Goal: Information Seeking & Learning: Find specific fact

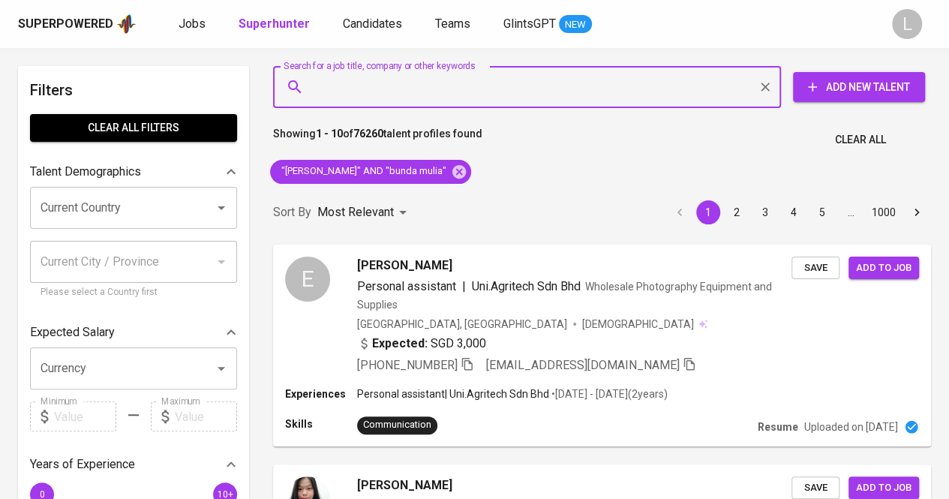
click at [404, 74] on input "Search for a job title, company or other keywords" at bounding box center [531, 87] width 442 height 29
paste input "sansanawaure@gmail.com"
type input "sansanawaure@gmail.com"
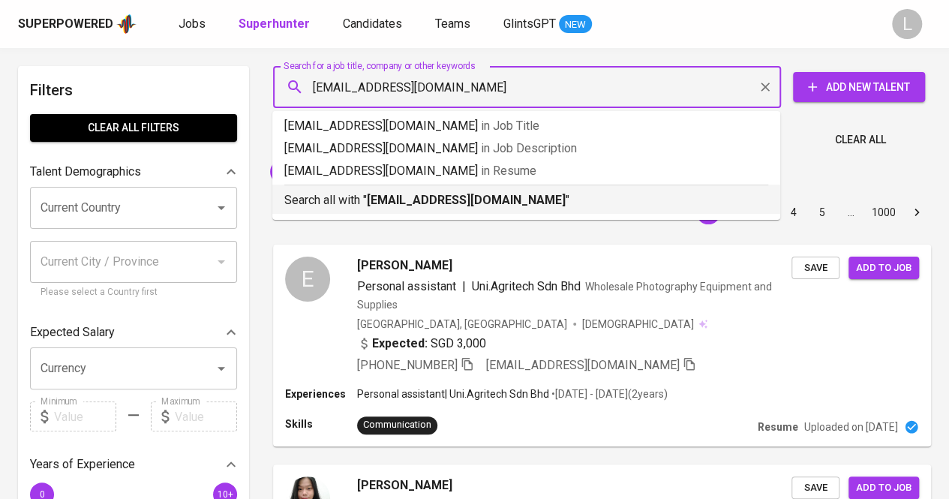
click at [438, 192] on p "Search all with " sansanawaure@gmail.com "" at bounding box center [526, 200] width 484 height 18
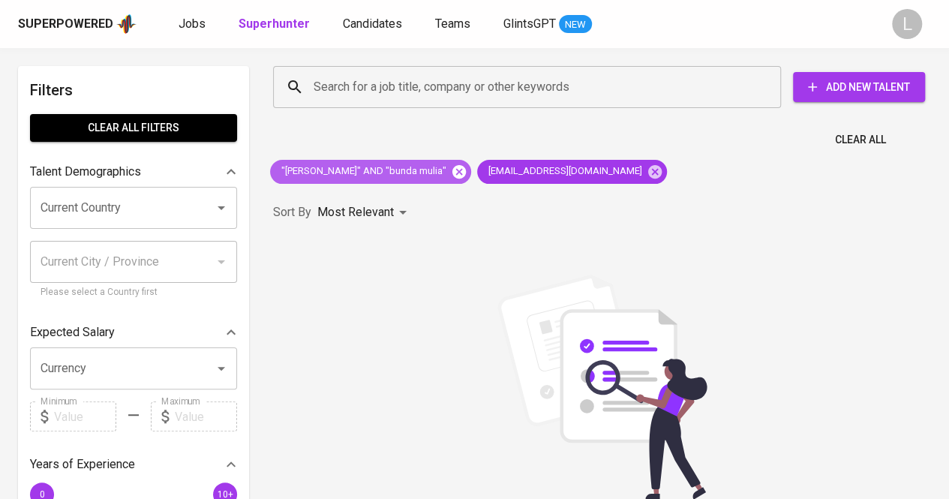
click at [452, 171] on icon at bounding box center [459, 171] width 14 height 14
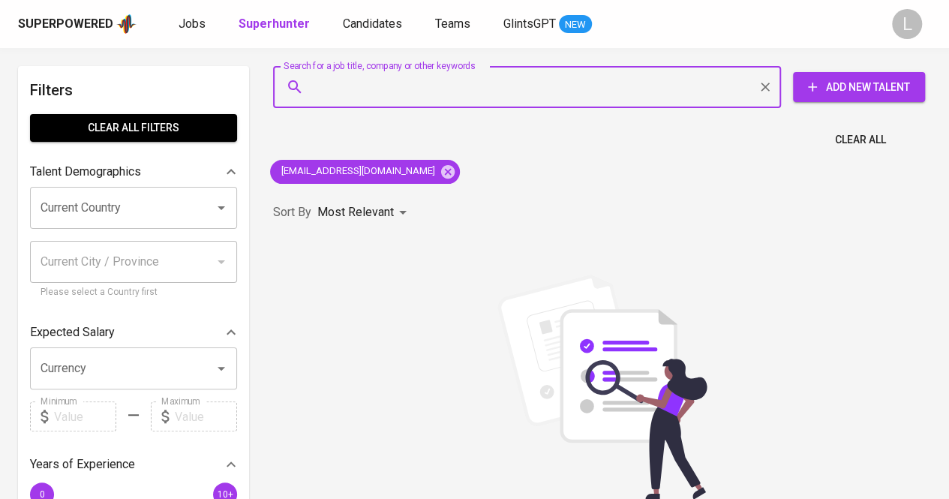
click at [445, 76] on input "Search for a job title, company or other keywords" at bounding box center [531, 87] width 442 height 29
paste input "injecters99@yahoo.com"
type input "injecters99@yahoo.com"
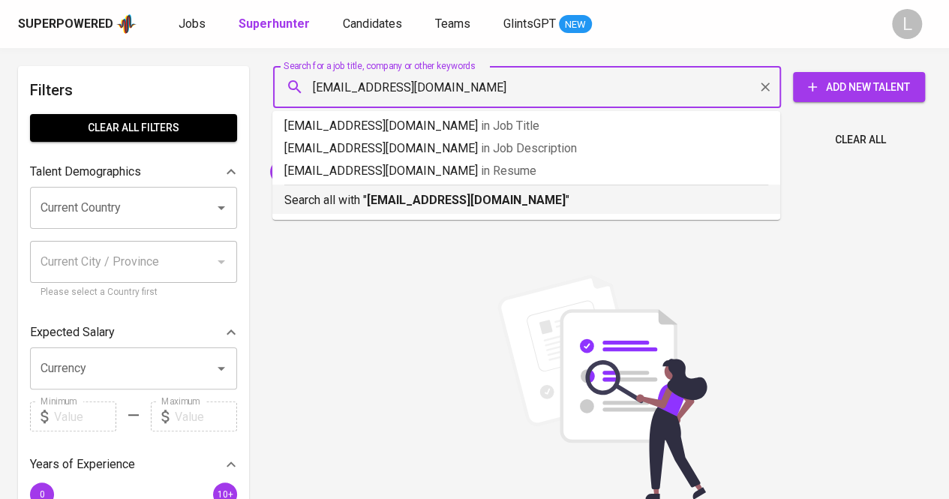
click at [415, 199] on b "injecters99@yahoo.com" at bounding box center [466, 200] width 199 height 14
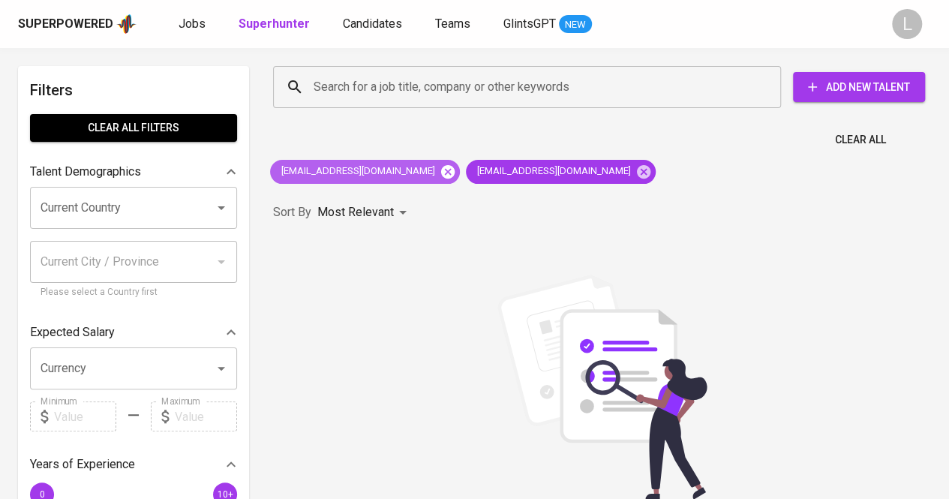
click at [441, 166] on icon at bounding box center [448, 171] width 14 height 14
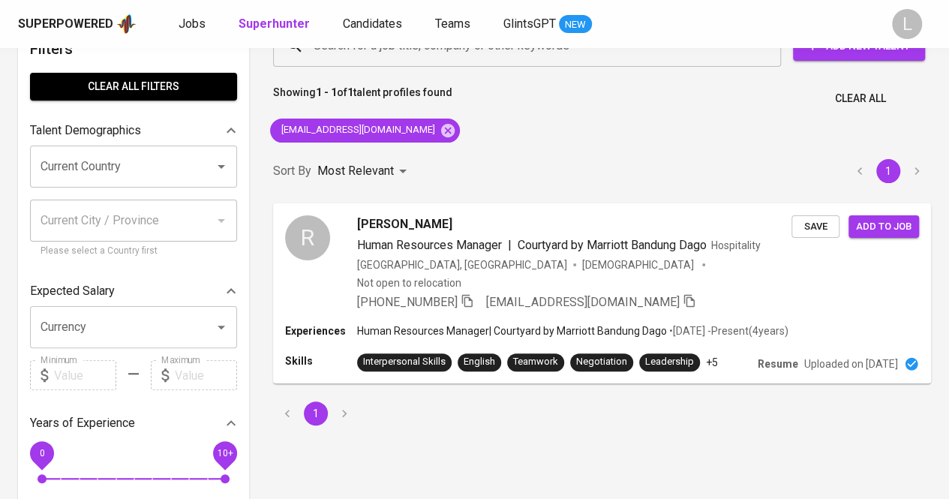
scroll to position [42, 0]
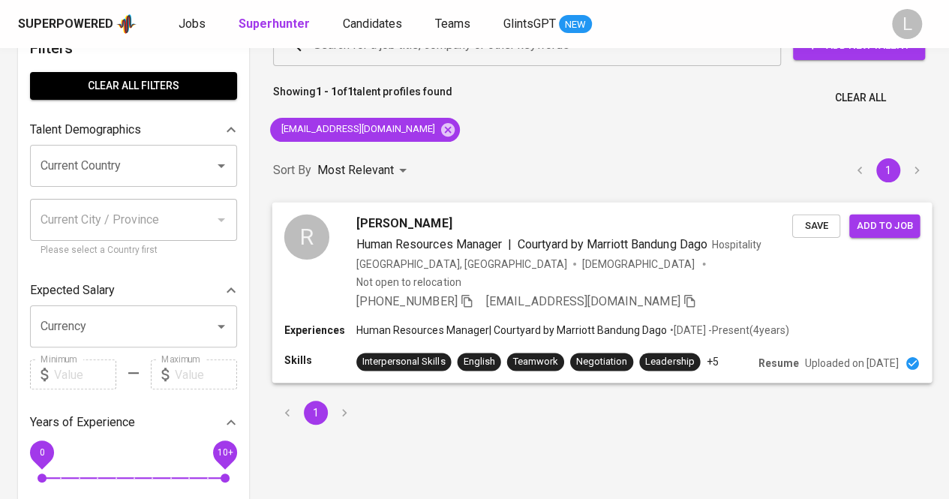
click at [390, 218] on span "Rony Triawan" at bounding box center [403, 223] width 95 height 18
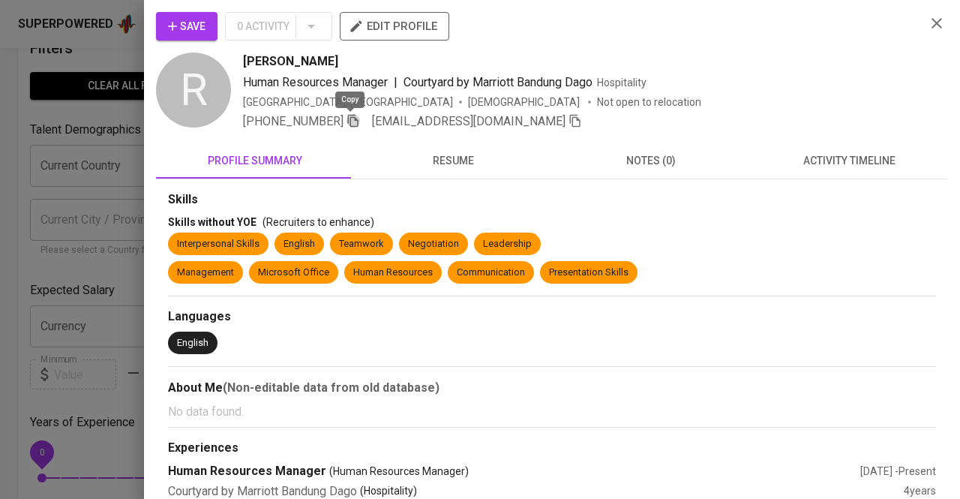
click at [353, 118] on icon "button" at bounding box center [353, 121] width 11 height 13
drag, startPoint x: 236, startPoint y: 59, endPoint x: 332, endPoint y: 65, distance: 95.4
click at [332, 65] on div "R Rony Triawan Human Resources Manager | Courtyard by Marriott Bandung Dago Hos…" at bounding box center [535, 92] width 758 height 78
copy span "Rony Triawan"
click at [104, 137] on div at bounding box center [480, 249] width 960 height 499
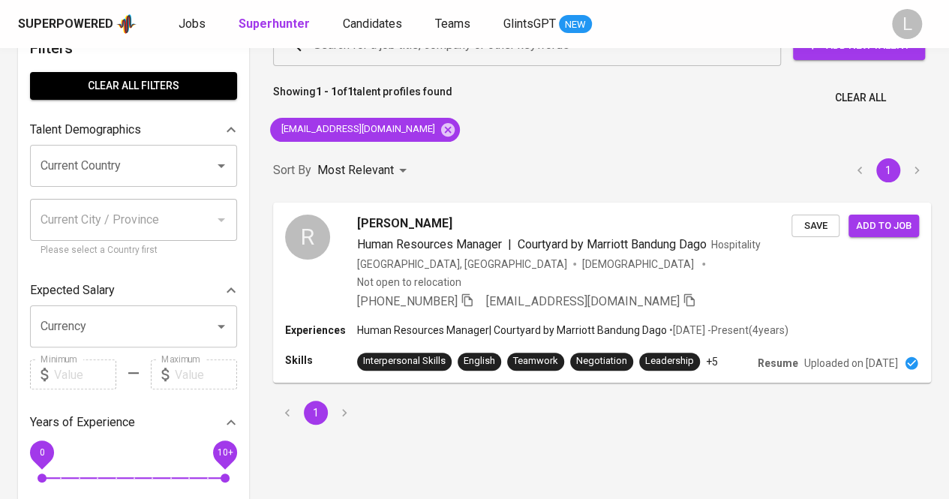
scroll to position [0, 0]
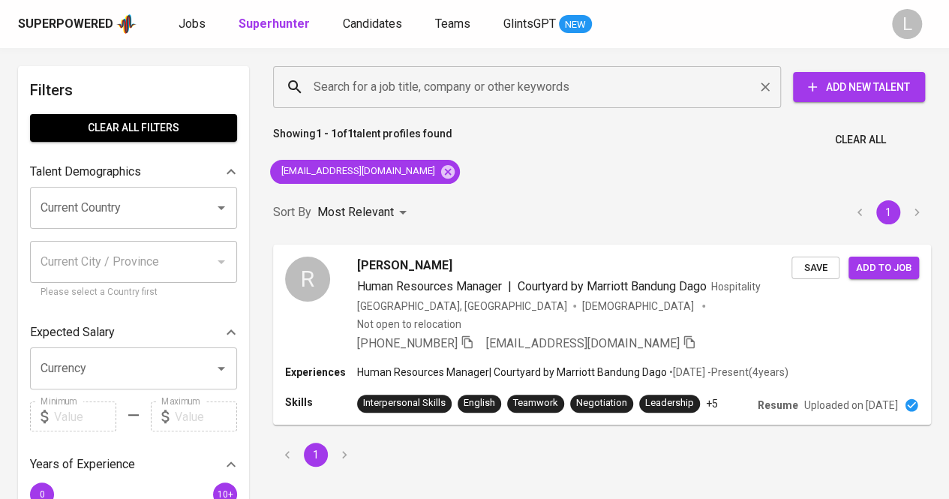
click at [480, 78] on input "Search for a job title, company or other keywords" at bounding box center [531, 87] width 442 height 29
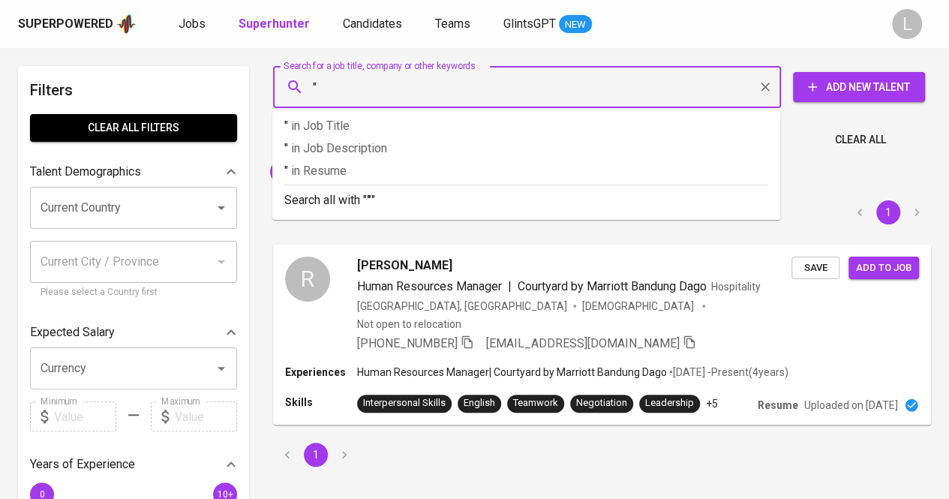
paste input "Dhanny Rahmad"
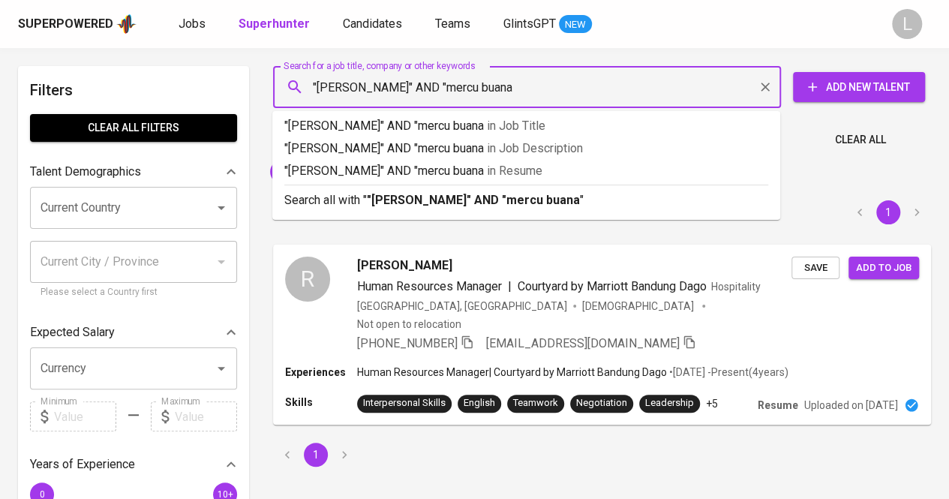
type input ""Dhanny Rahmad" AND "mercu buana""
click at [503, 216] on ul ""Dhanny Rahmad" AND "mercu buana" in Job Title "Dhanny Rahmad" AND "mercu buana…" at bounding box center [526, 165] width 508 height 109
click at [489, 197] on b ""Dhanny Rahmad" AND "mercu buana"" at bounding box center [476, 200] width 218 height 14
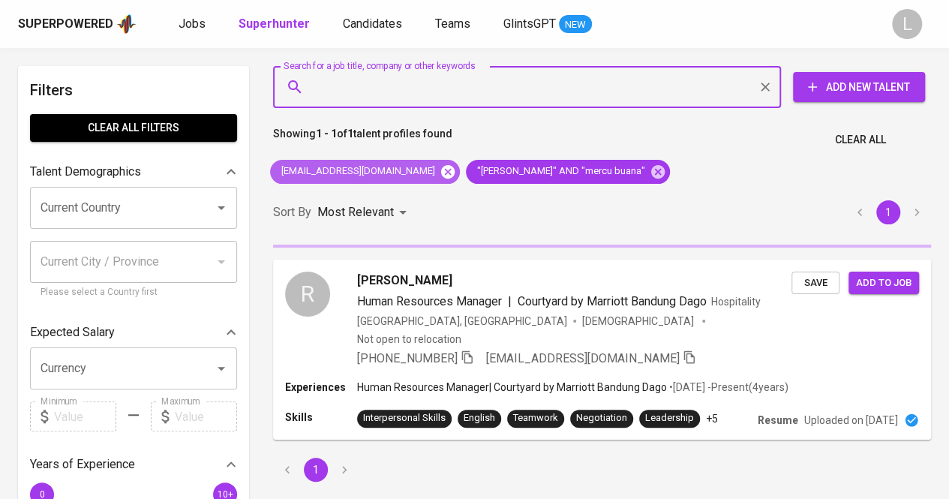
click at [441, 169] on icon at bounding box center [448, 171] width 14 height 14
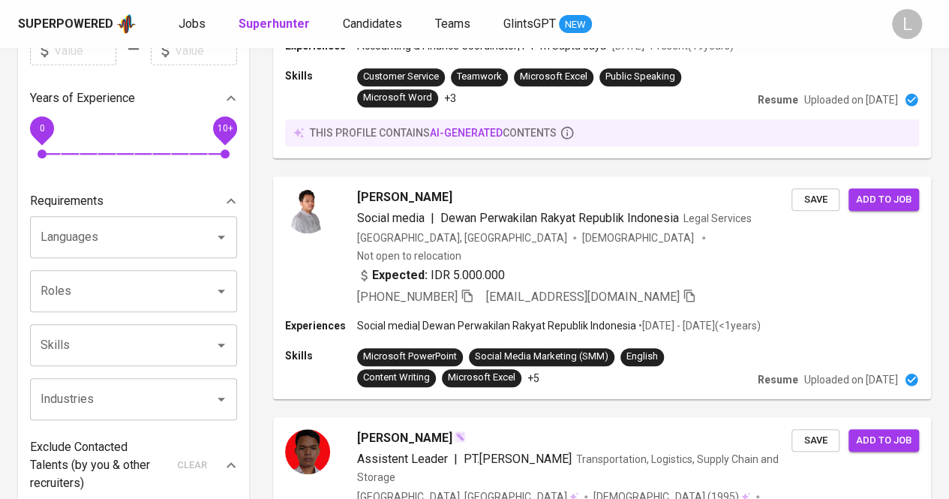
scroll to position [382, 0]
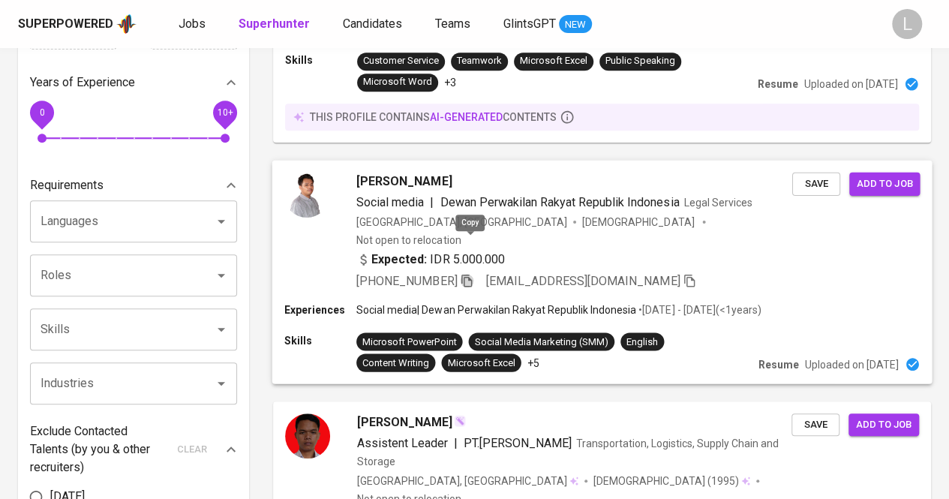
click at [472, 274] on icon "button" at bounding box center [466, 280] width 11 height 13
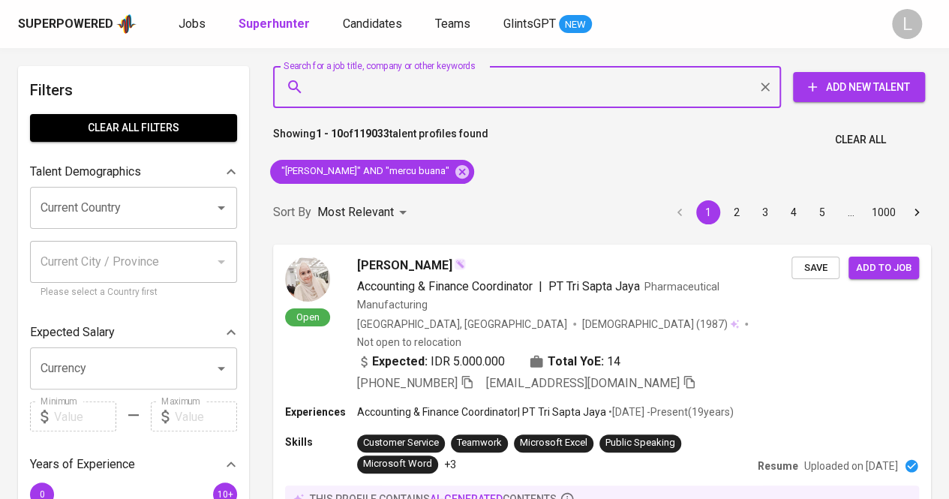
click at [484, 90] on input "Search for a job title, company or other keywords" at bounding box center [531, 87] width 442 height 29
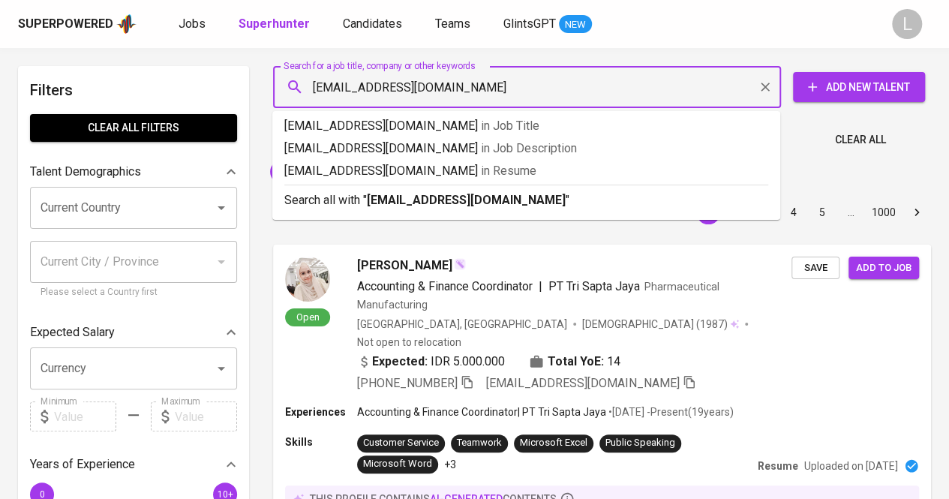
type input "daniaanis172@gmail.com"
click at [384, 200] on b "daniaanis172@gmail.com" at bounding box center [466, 200] width 199 height 14
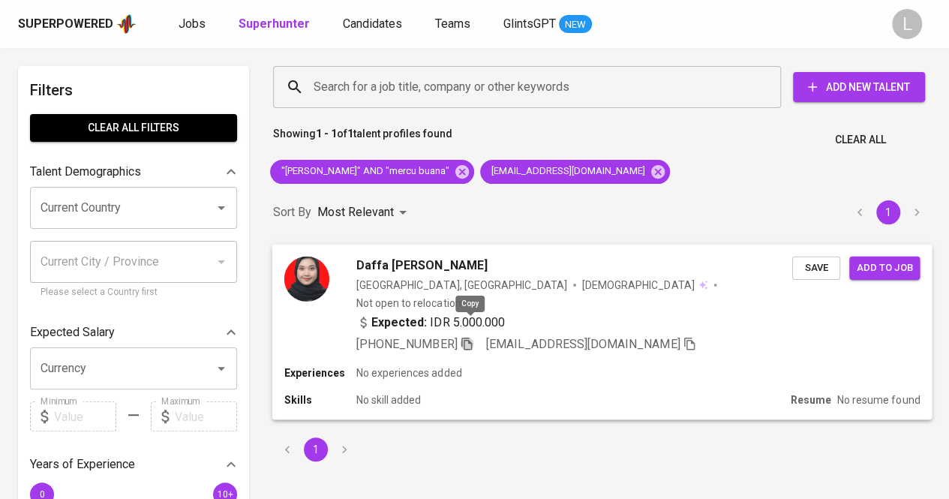
click at [469, 336] on icon "button" at bounding box center [467, 343] width 14 height 14
paste input "miawibawanto@gmail.com"
type input "miawibawanto@gmail.com"
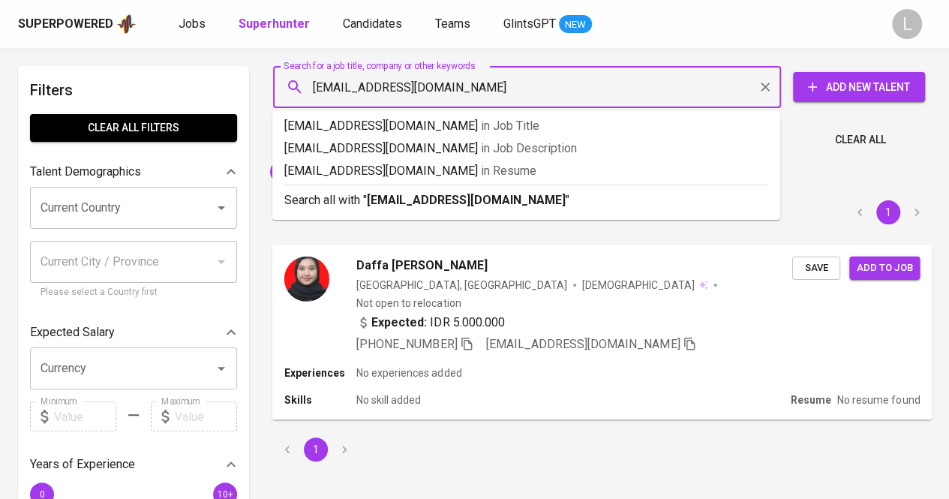
click at [381, 80] on input "miawibawanto@gmail.com" at bounding box center [531, 87] width 442 height 29
click at [410, 197] on b "miawibawanto@gmail.com" at bounding box center [466, 200] width 199 height 14
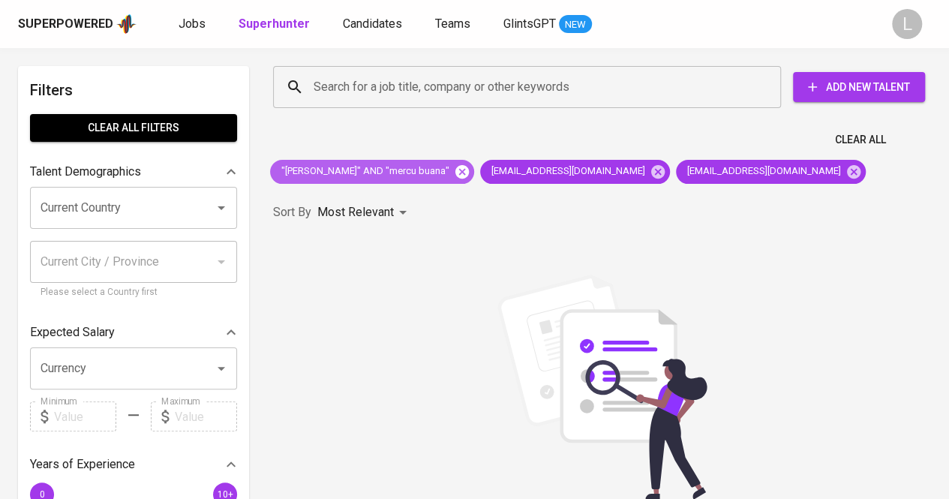
click at [459, 164] on icon at bounding box center [462, 172] width 17 height 17
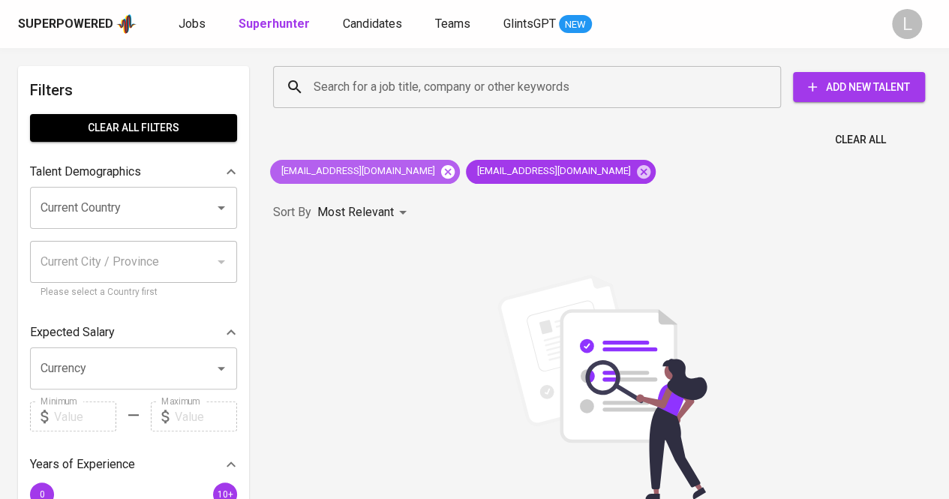
click at [440, 170] on icon at bounding box center [448, 172] width 17 height 17
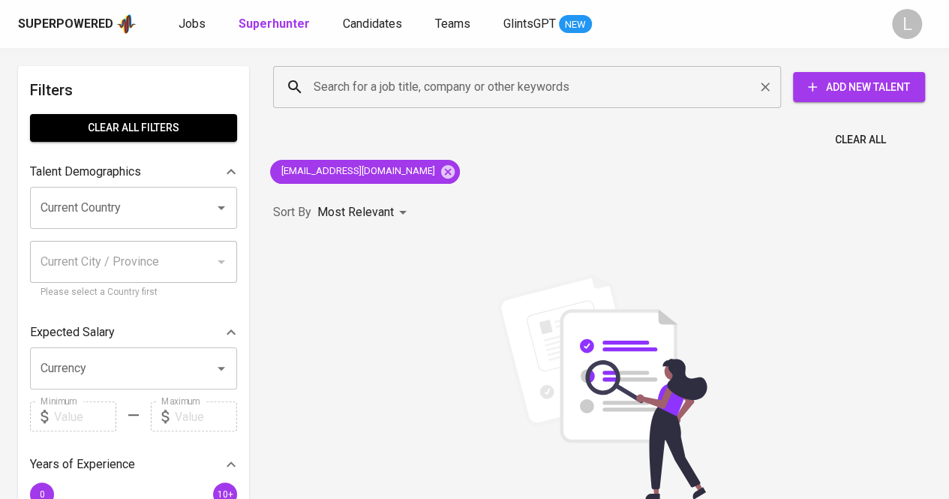
click at [427, 68] on div "Search for a job title, company or other keywords" at bounding box center [527, 87] width 508 height 42
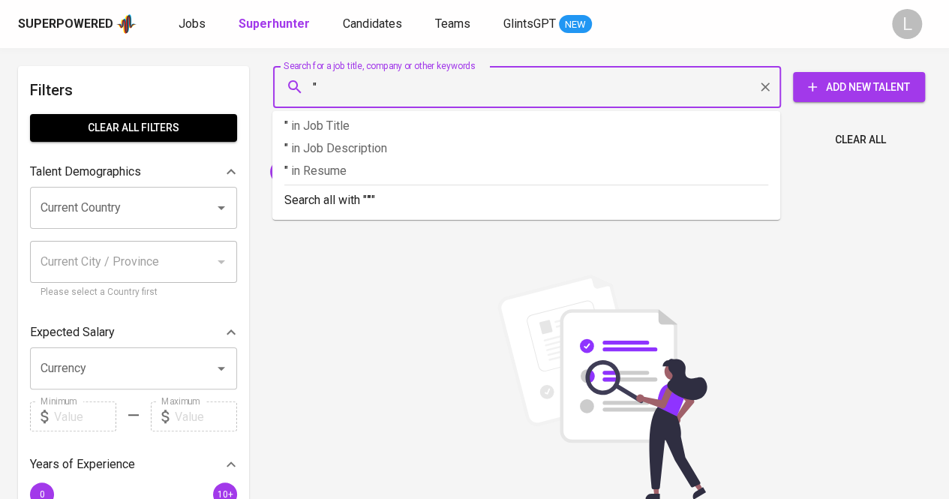
paste input "wynda Rezky"
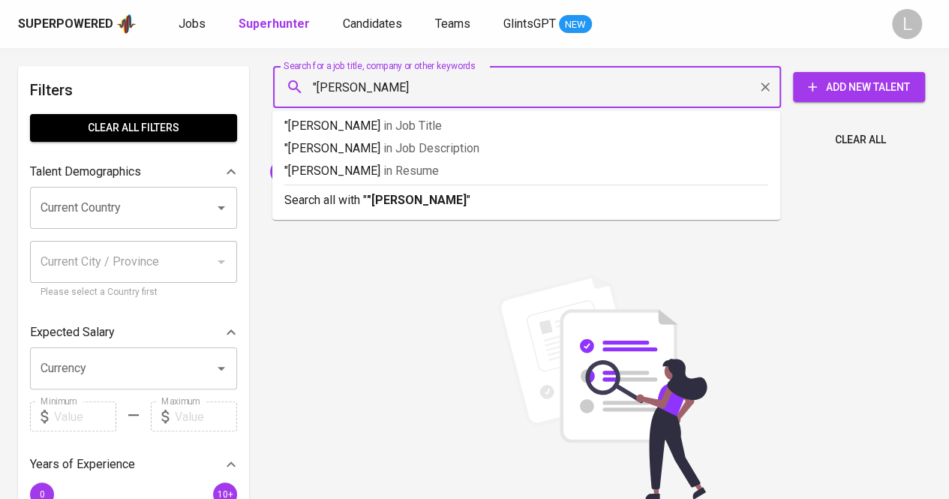
type input ""[PERSON_NAME]""
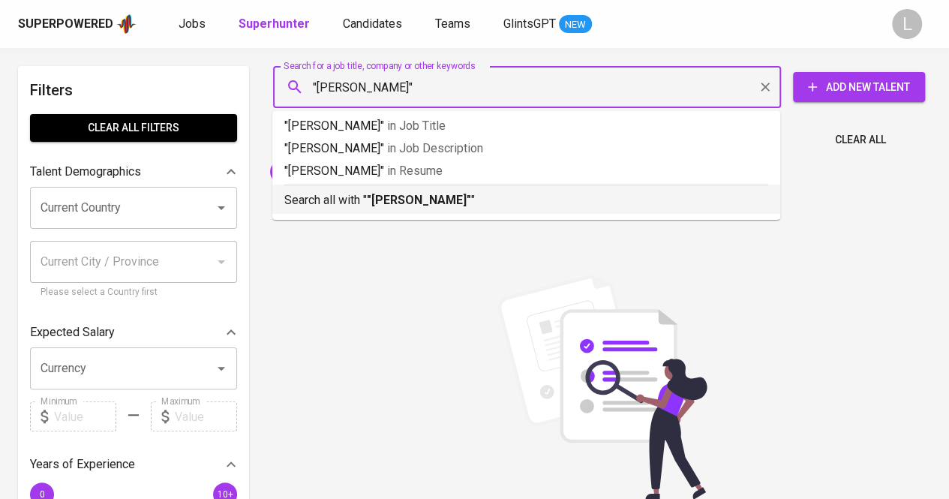
click at [417, 206] on b ""[PERSON_NAME]"" at bounding box center [419, 200] width 104 height 14
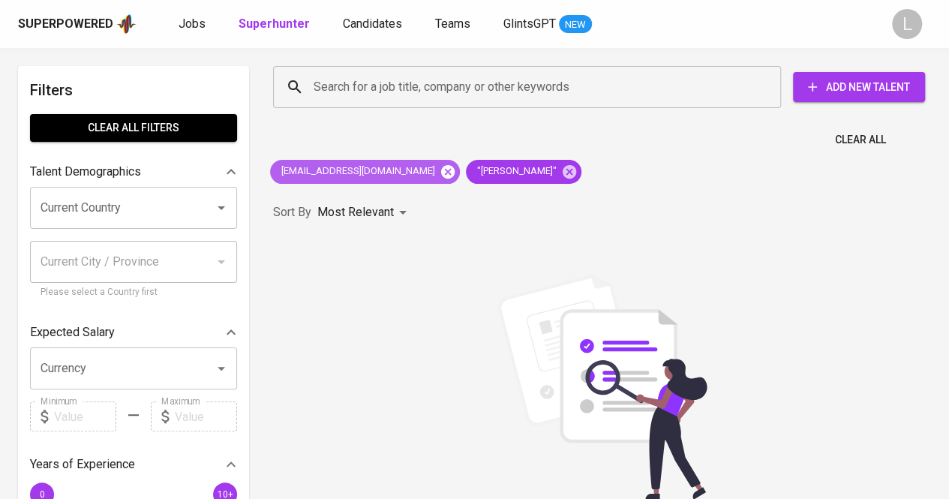
click at [440, 170] on icon at bounding box center [448, 172] width 17 height 17
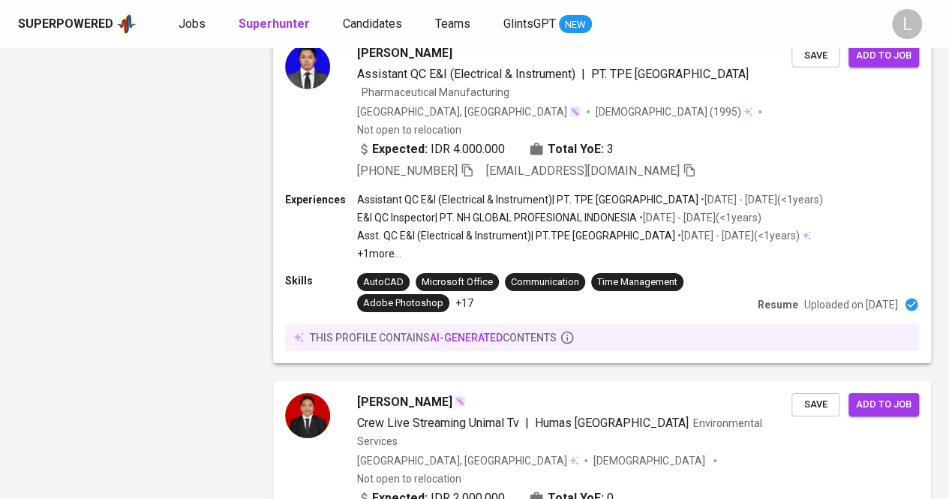
scroll to position [2553, 0]
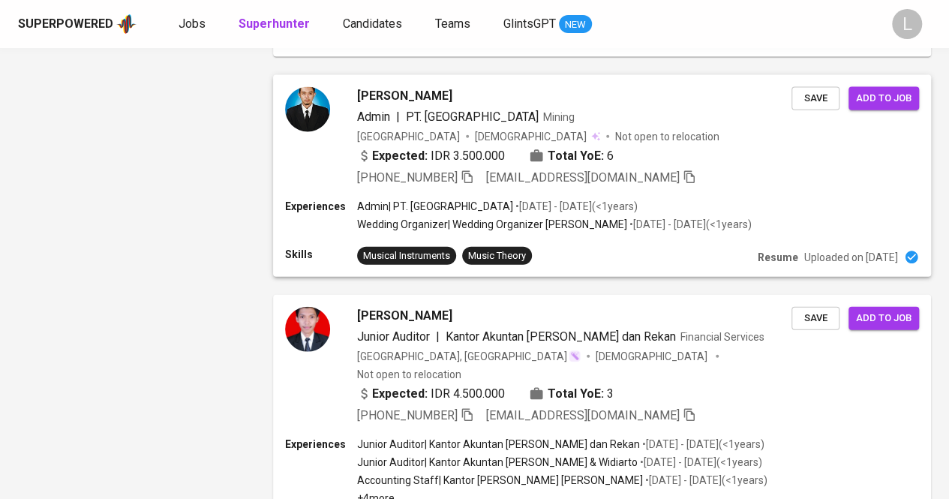
scroll to position [1682, 0]
